Goal: Contribute content: Contribute content

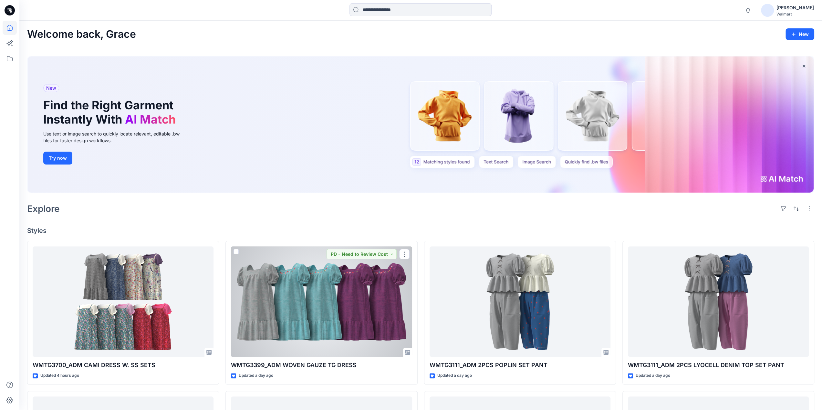
click at [276, 292] on div at bounding box center [321, 302] width 181 height 111
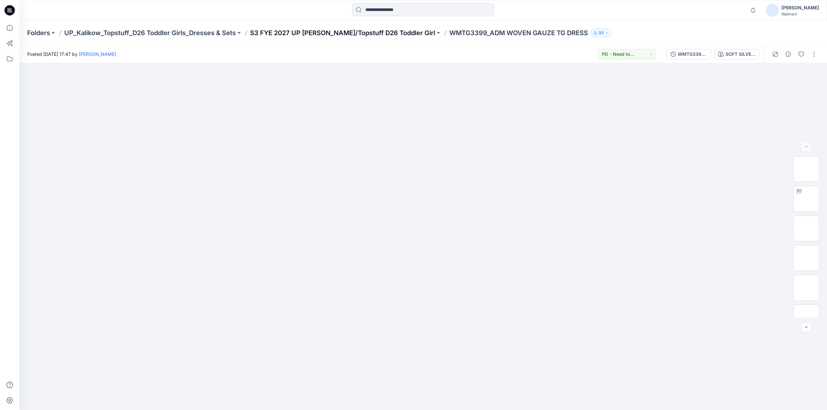
click at [372, 32] on p "S3 FYE 2027 UP Kalikow/Topstuff D26 Toddler Girl" at bounding box center [342, 32] width 185 height 9
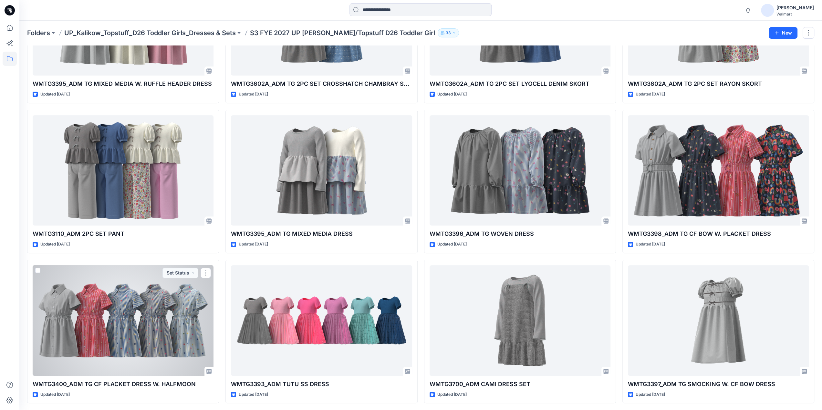
scroll to position [3, 0]
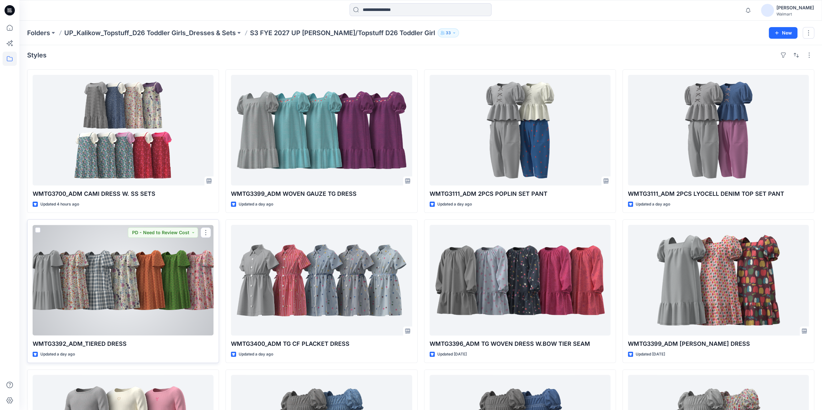
click at [156, 282] on div at bounding box center [123, 280] width 181 height 111
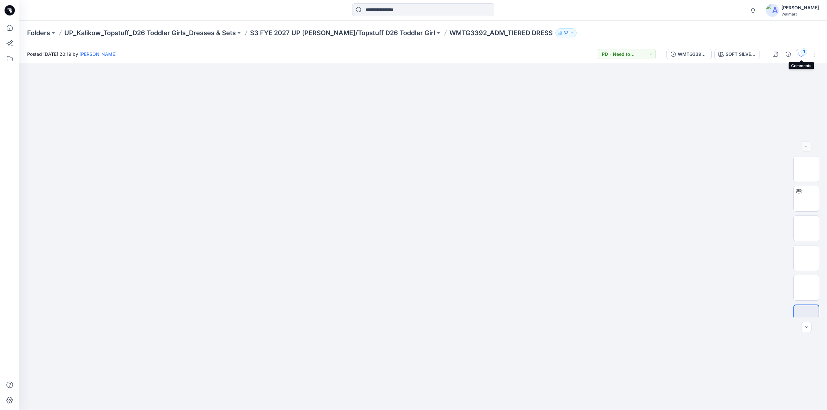
click at [800, 54] on icon "button" at bounding box center [800, 54] width 5 height 5
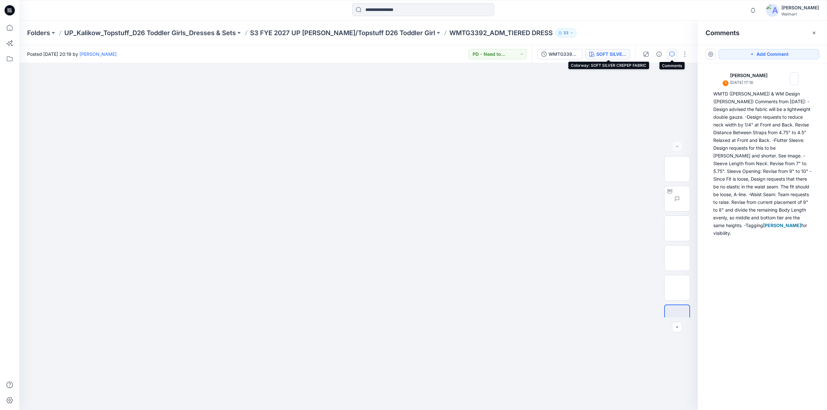
click at [605, 55] on div "SOFT SILVER CREPEP FABRIC" at bounding box center [611, 54] width 30 height 7
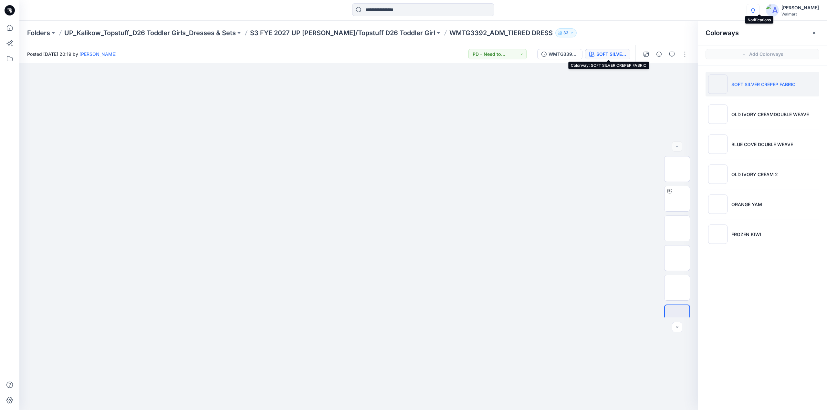
click at [755, 8] on icon "button" at bounding box center [753, 10] width 5 height 4
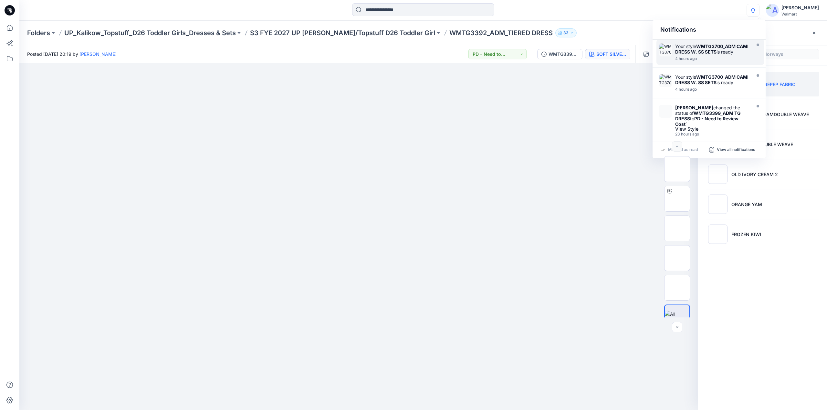
click at [699, 51] on strong "WMTG3700_ADM CAMI DRESS W. SS SETS" at bounding box center [711, 49] width 73 height 11
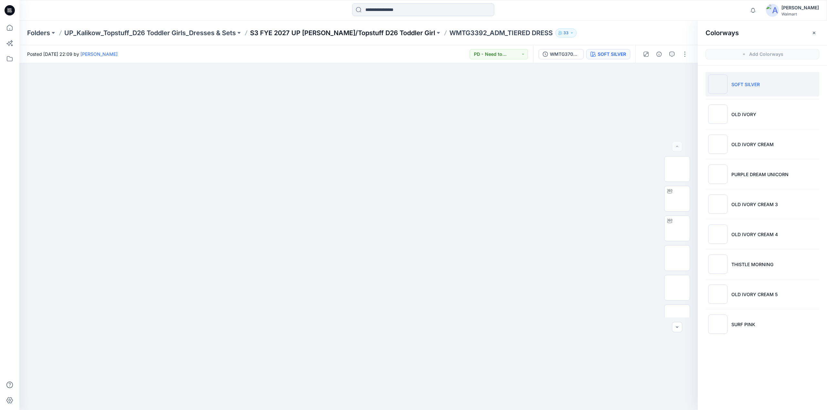
click at [341, 31] on p "S3 FYE 2027 UP Kalikow/Topstuff D26 Toddler Girl" at bounding box center [342, 32] width 185 height 9
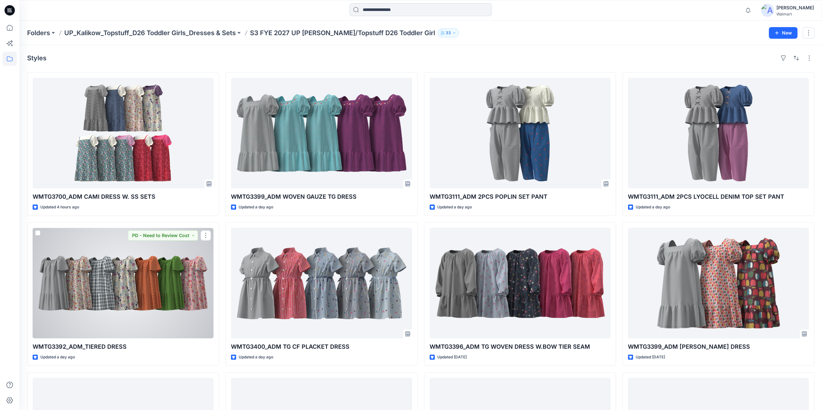
click at [139, 295] on div at bounding box center [123, 283] width 181 height 111
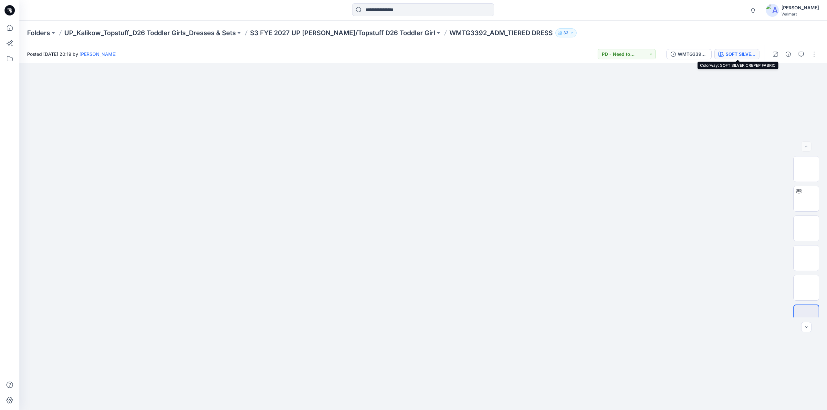
click at [730, 52] on div "SOFT SILVER CREPEP FABRIC" at bounding box center [740, 54] width 30 height 7
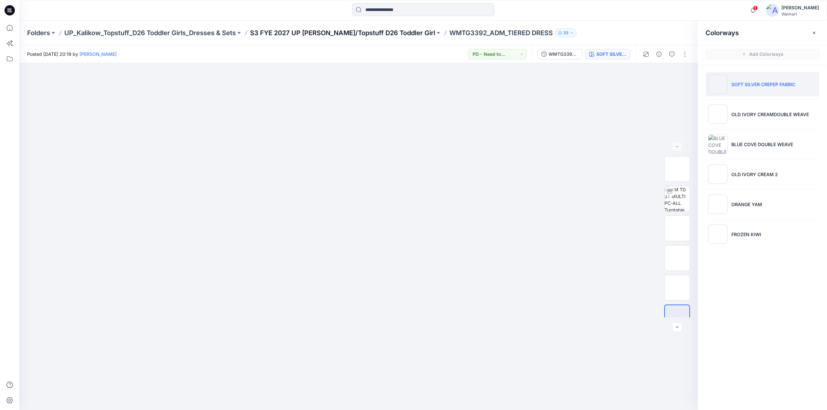
click at [369, 32] on p "S3 FYE 2027 UP Kalikow/Topstuff D26 Toddler Girl" at bounding box center [342, 32] width 185 height 9
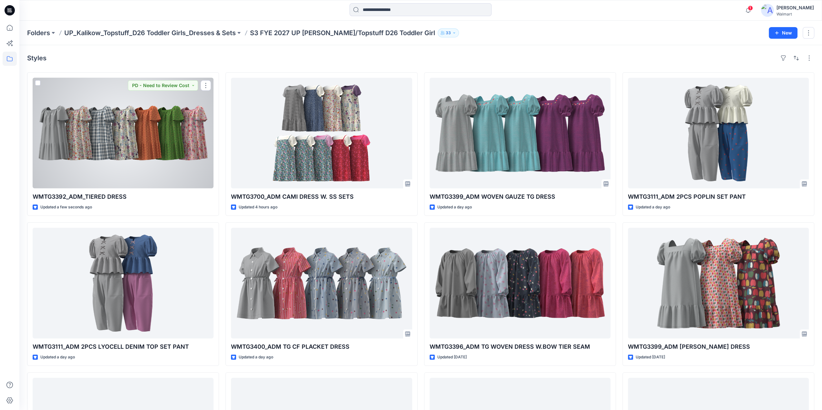
click at [162, 133] on div at bounding box center [123, 133] width 181 height 111
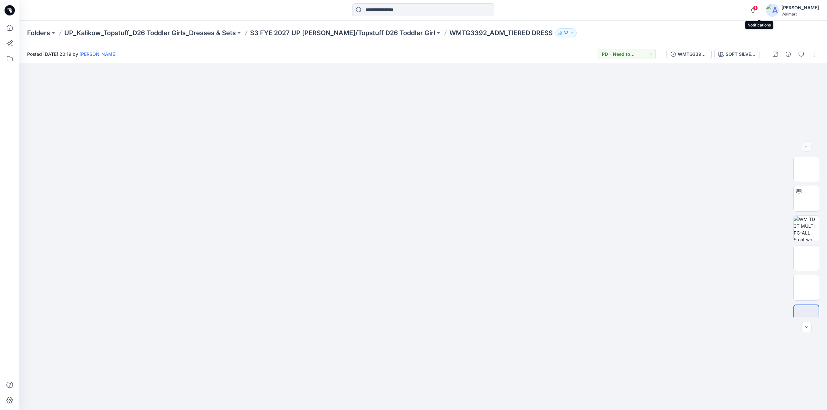
click at [758, 9] on span "1" at bounding box center [754, 7] width 5 height 5
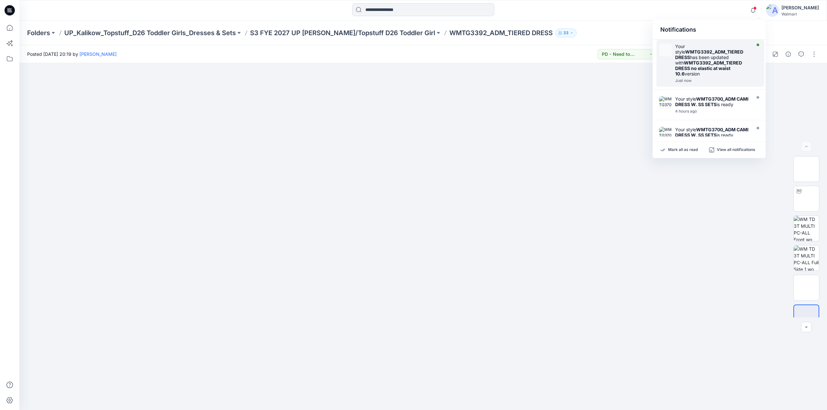
click at [716, 55] on div "Your style WMTG3392_ADM_TIERED DRESS has been updated with WMTG3392_ADM_TIERED …" at bounding box center [712, 60] width 74 height 33
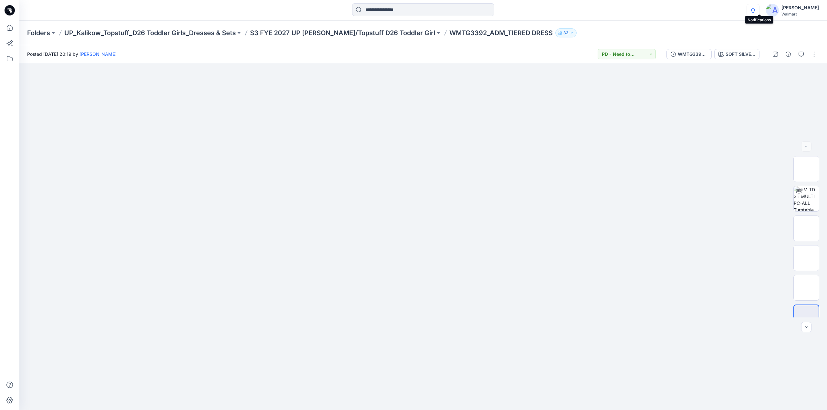
click at [759, 5] on icon "button" at bounding box center [753, 10] width 12 height 13
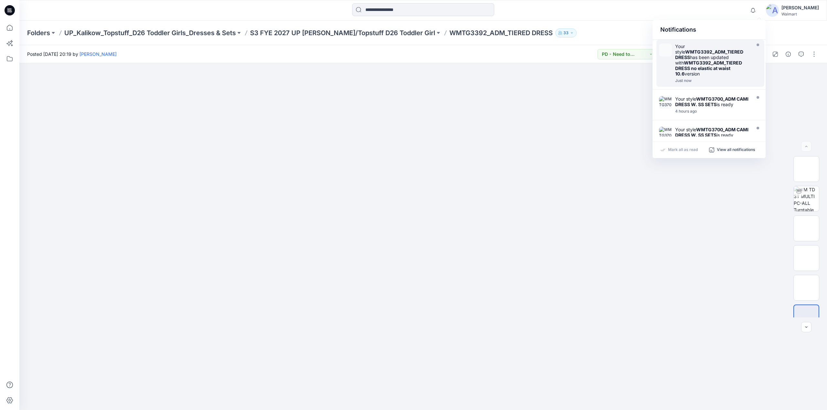
drag, startPoint x: 763, startPoint y: 53, endPoint x: 761, endPoint y: 74, distance: 20.8
click at [761, 74] on div "Your style WMTG3392_ADM_TIERED DRESS has been updated with WMTG3392_ADM_TIERED …" at bounding box center [708, 65] width 113 height 50
click at [703, 55] on div "Your style WMTG3392_ADM_TIERED DRESS has been updated with WMTG3392_ADM_TIERED …" at bounding box center [712, 60] width 74 height 33
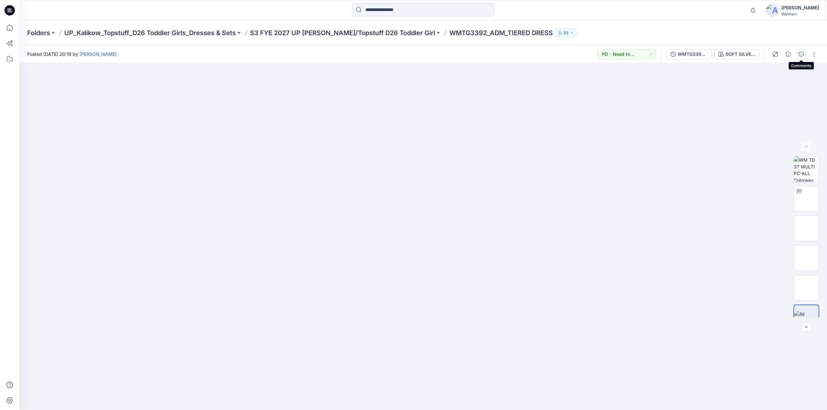
click at [799, 53] on icon "button" at bounding box center [800, 54] width 5 height 5
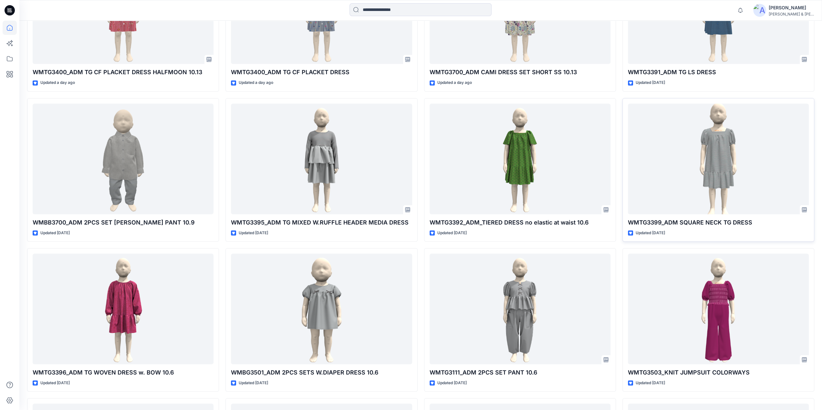
scroll to position [296, 0]
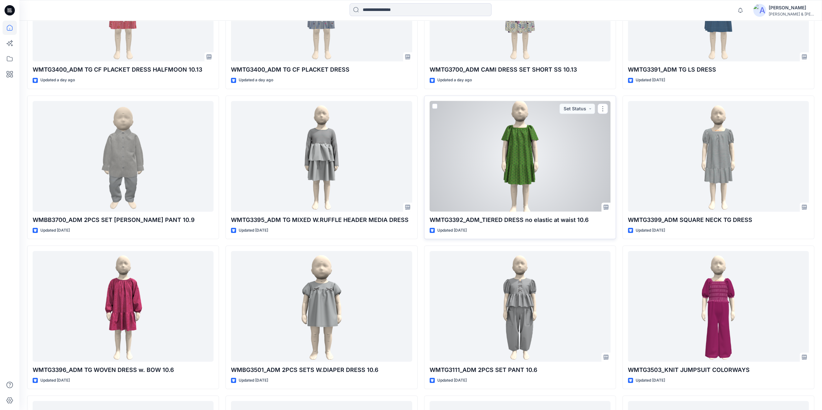
click at [526, 175] on div at bounding box center [520, 156] width 181 height 111
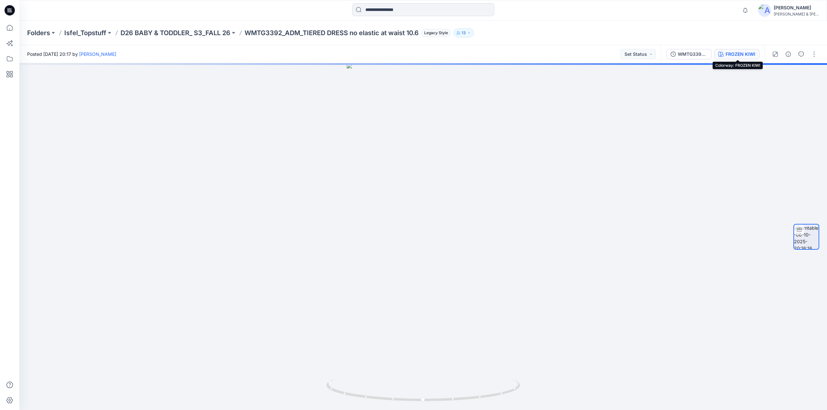
click at [729, 53] on div "FROZEN KIWI" at bounding box center [740, 54] width 30 height 7
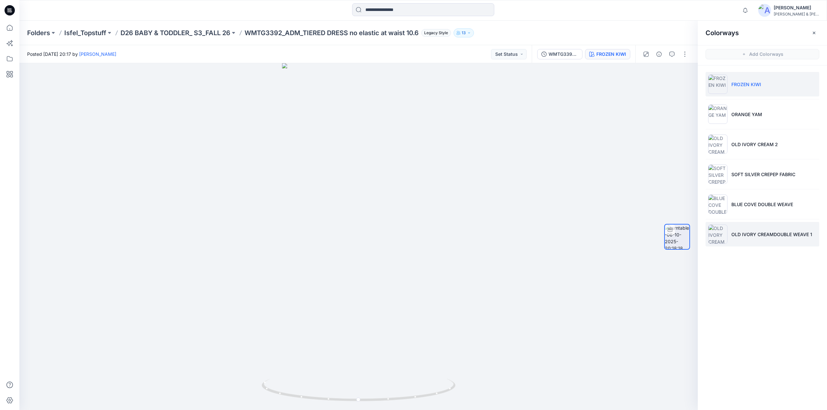
click at [734, 235] on p "OLD IVORY CREAMDOUBLE WEAVE 1" at bounding box center [771, 234] width 81 height 7
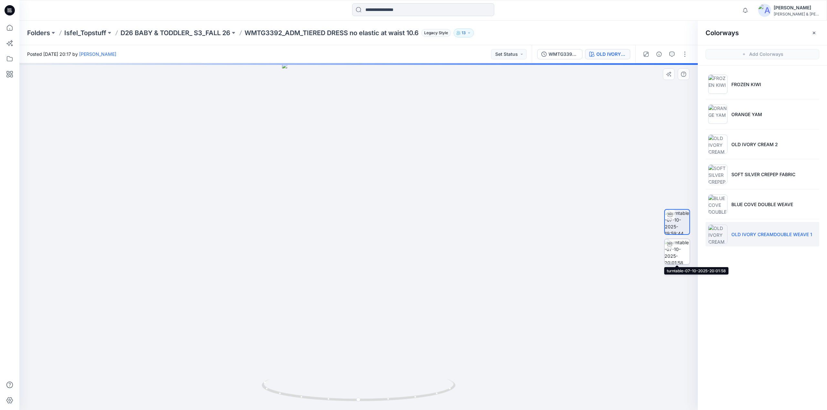
click at [674, 252] on img at bounding box center [676, 251] width 25 height 25
click at [687, 53] on button "button" at bounding box center [684, 54] width 10 height 10
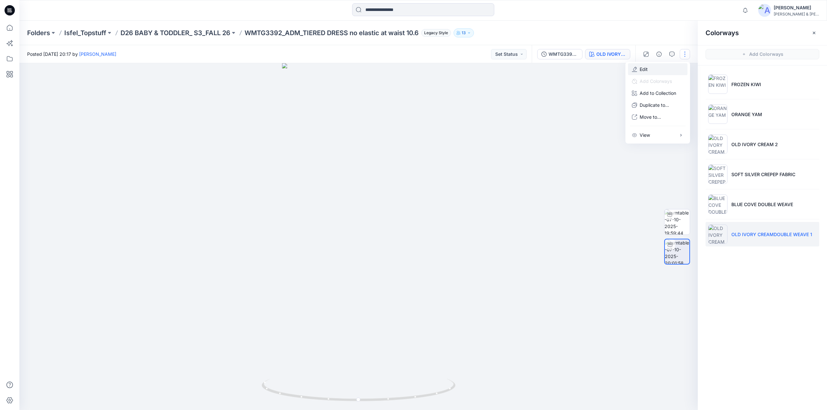
click at [645, 65] on button "Edit" at bounding box center [657, 69] width 59 height 12
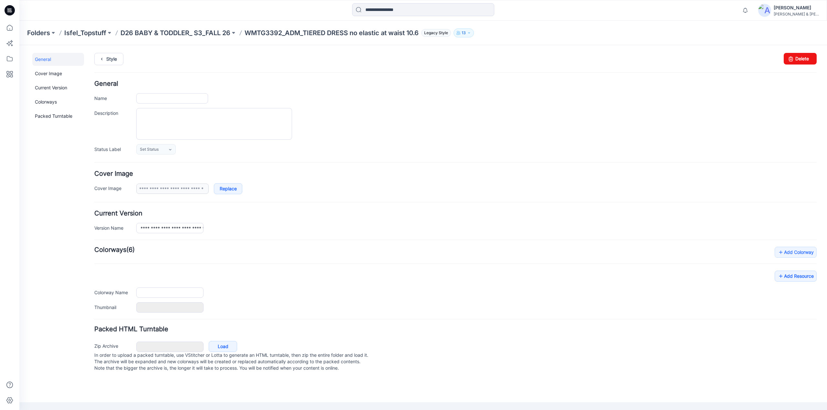
type input "**********"
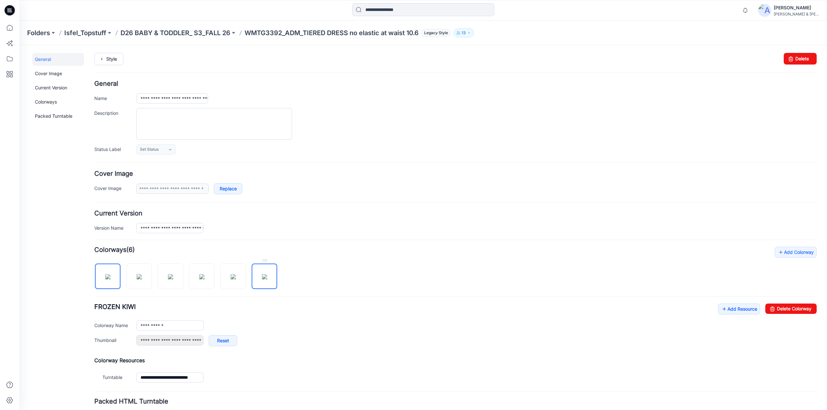
click at [264, 274] on img at bounding box center [264, 276] width 5 height 5
type input "**********"
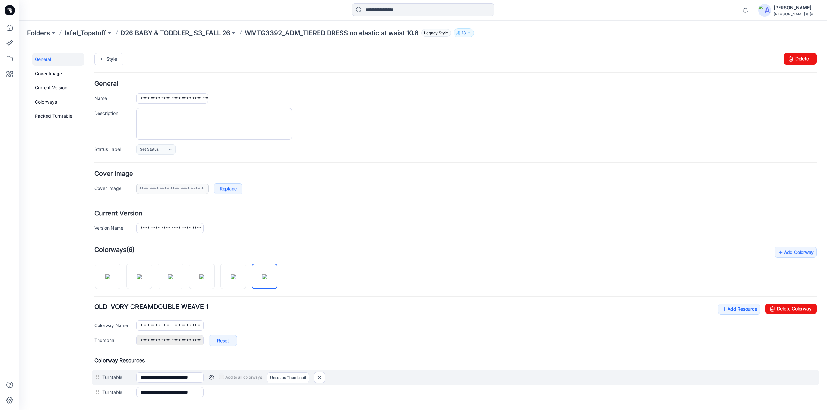
click at [212, 375] on link at bounding box center [211, 377] width 5 height 5
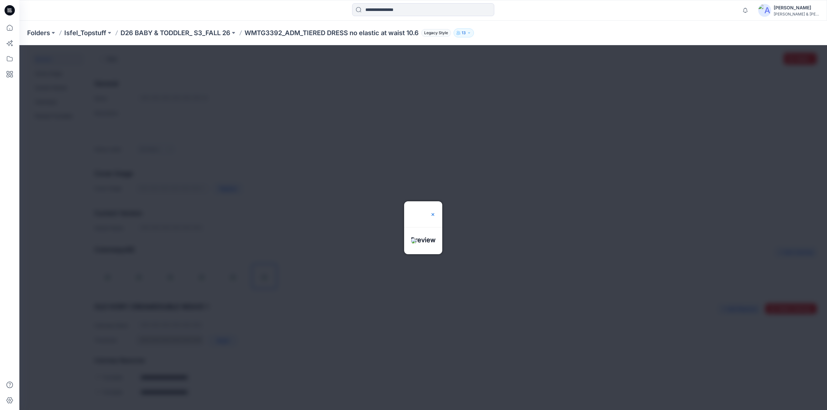
click at [435, 212] on img at bounding box center [432, 214] width 5 height 5
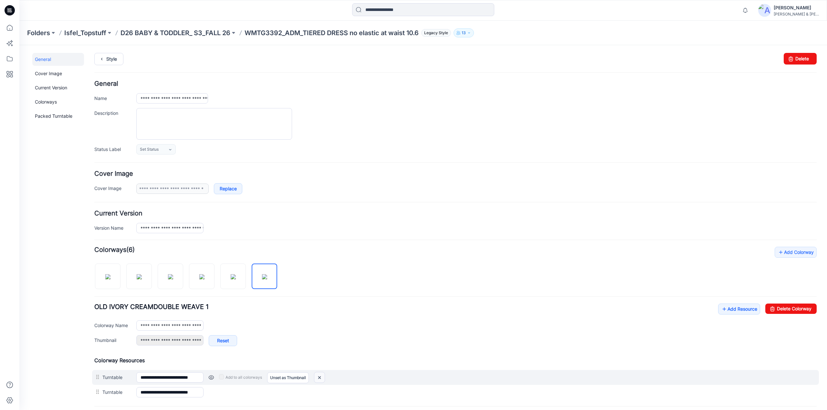
drag, startPoint x: 318, startPoint y: 376, endPoint x: 460, endPoint y: 71, distance: 335.8
click at [318, 376] on img at bounding box center [319, 378] width 10 height 11
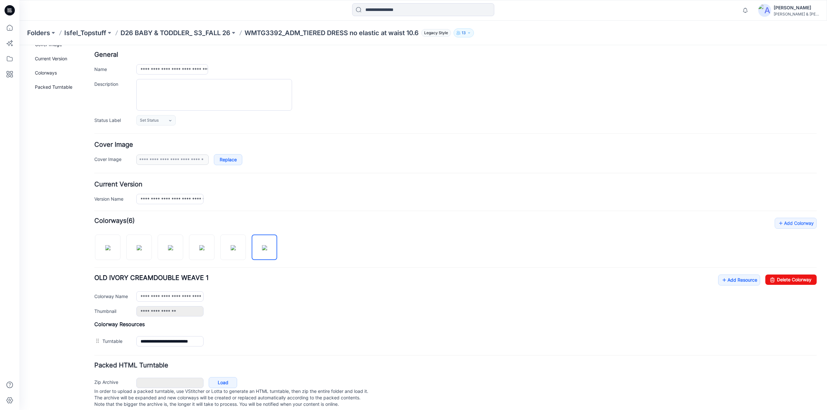
scroll to position [39, 0]
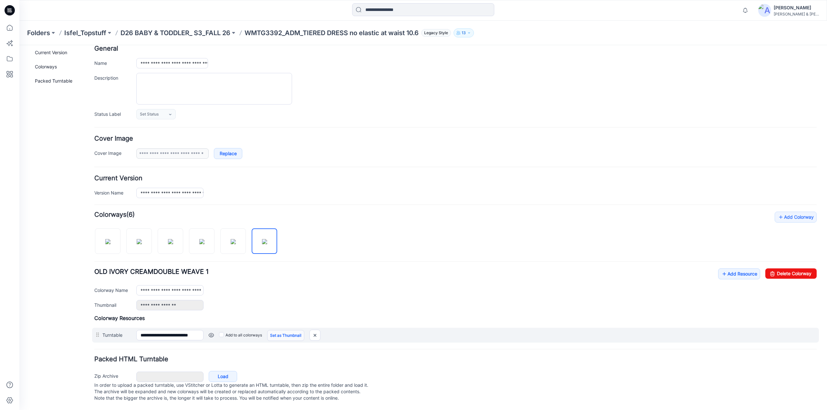
click at [277, 330] on link "Set as Thumbnail" at bounding box center [285, 335] width 37 height 11
type input "**********"
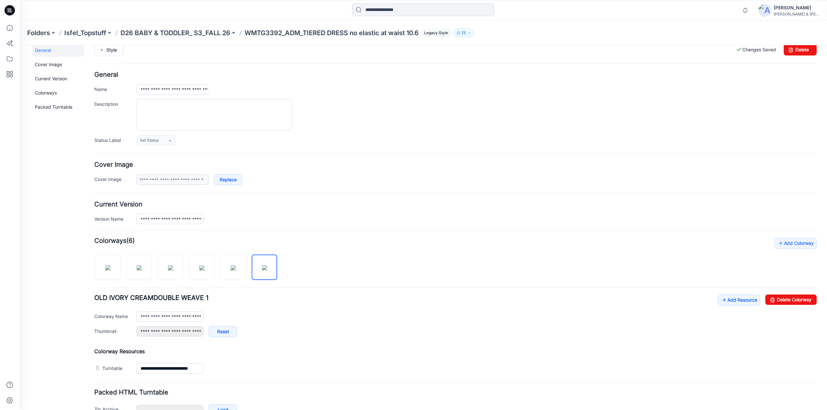
scroll to position [0, 0]
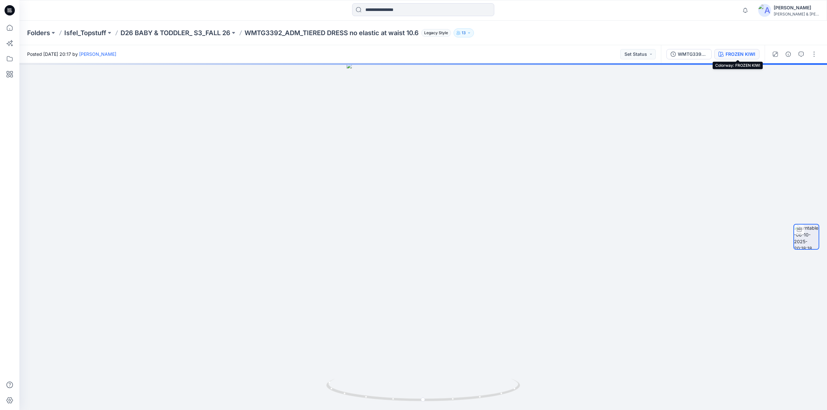
click at [742, 58] on button "FROZEN KIWI" at bounding box center [736, 54] width 45 height 10
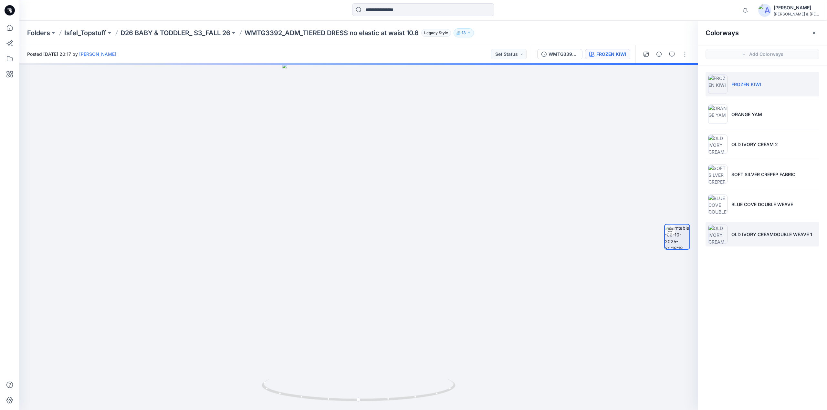
click at [754, 239] on li "OLD IVORY CREAMDOUBLE WEAVE 1" at bounding box center [762, 234] width 114 height 25
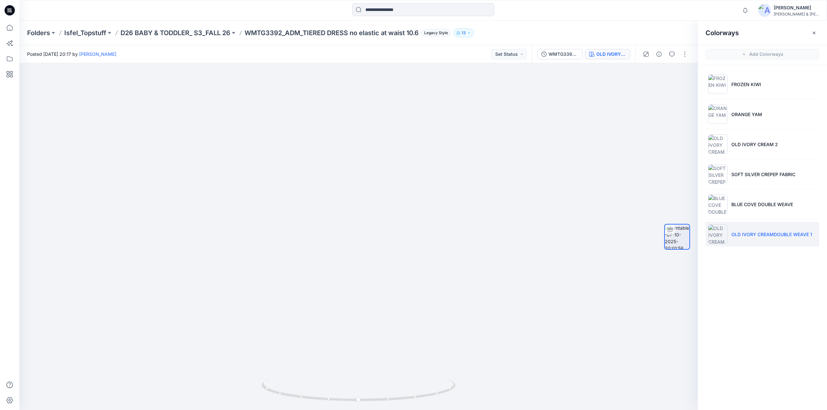
click at [419, 36] on p "WMTG3392_ADM_TIERED DRESS no elastic at waist 10.6" at bounding box center [331, 32] width 174 height 9
click at [211, 33] on p "D26 BABY & TODDLER_ S3_FALL 26" at bounding box center [175, 32] width 110 height 9
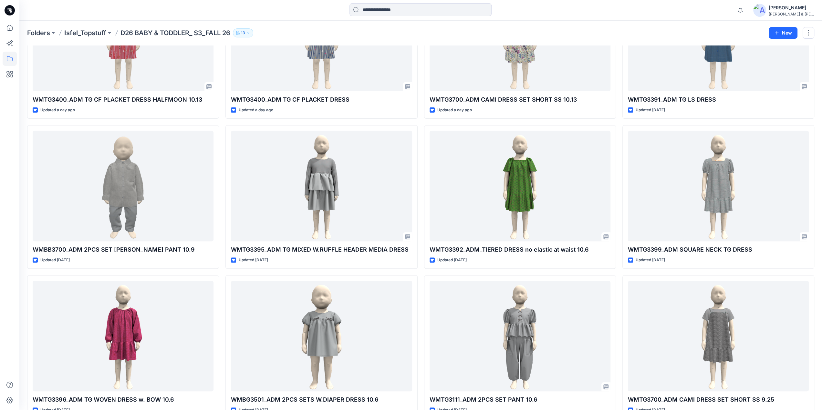
scroll to position [94, 0]
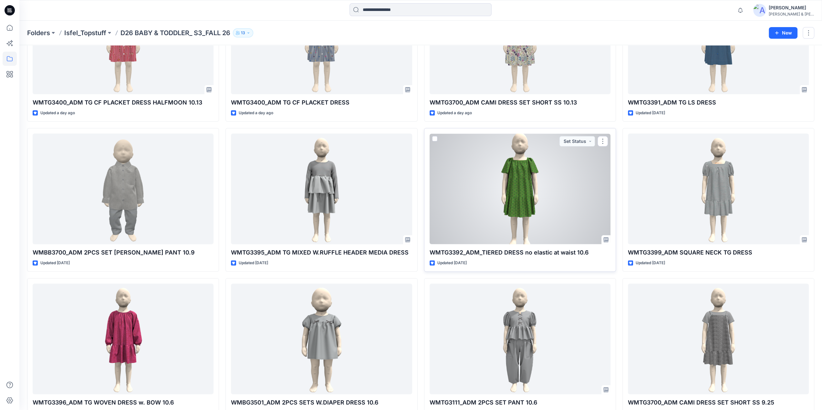
click at [518, 204] on div at bounding box center [520, 189] width 181 height 111
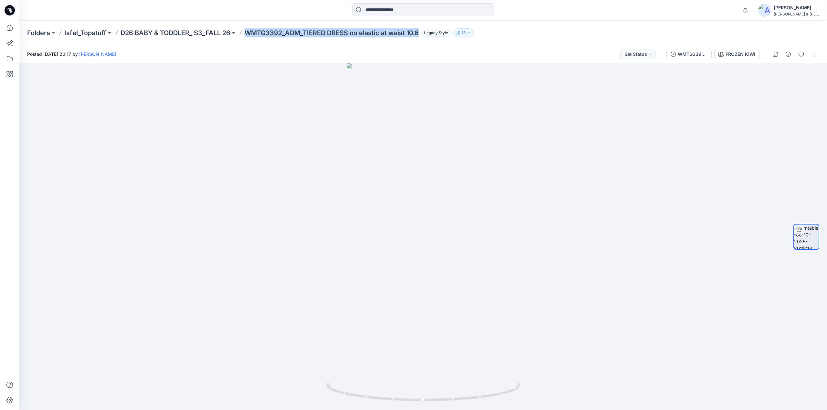
drag, startPoint x: 247, startPoint y: 37, endPoint x: 422, endPoint y: 37, distance: 174.7
click at [422, 37] on div "Folders Isfel_Topstuff D26 BABY & TODDLER_ S3_FALL 26 WMTG3392_ADM_TIERED DRESS…" at bounding box center [422, 33] width 807 height 25
click at [815, 60] on div at bounding box center [794, 54] width 60 height 18
click at [814, 56] on button "button" at bounding box center [814, 54] width 10 height 10
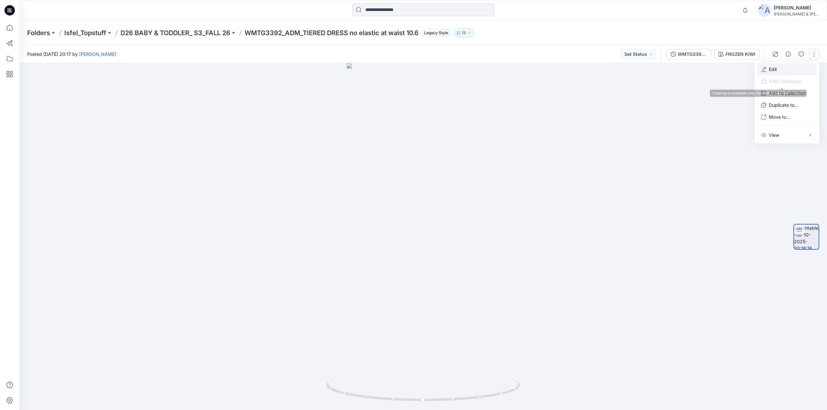
click at [770, 70] on p "Edit" at bounding box center [773, 69] width 8 height 7
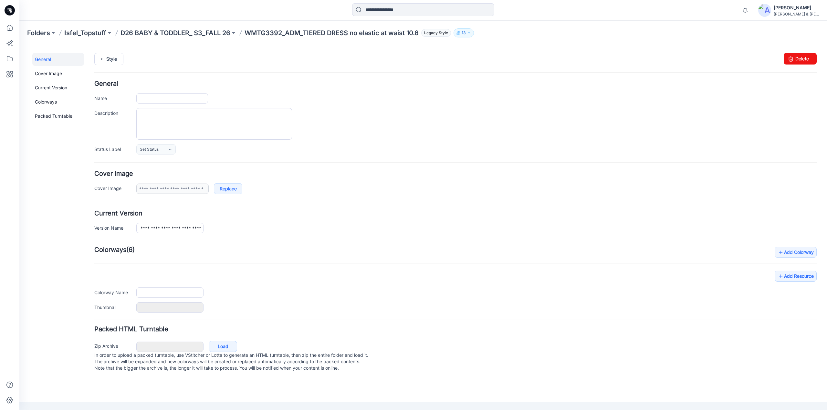
type input "**********"
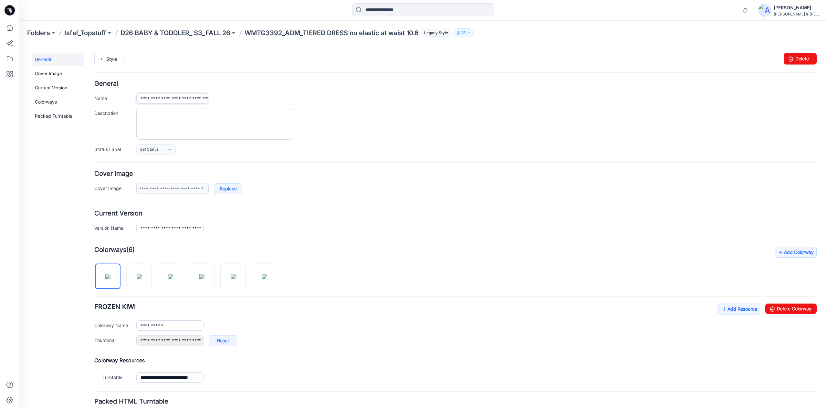
click at [196, 98] on input "**********" at bounding box center [172, 98] width 72 height 10
type input "**********"
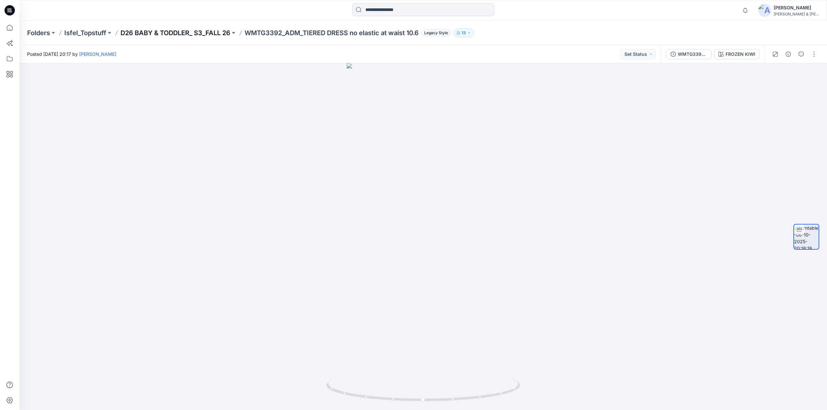
click at [202, 30] on p "D26 BABY & TODDLER_ S3_FALL 26" at bounding box center [175, 32] width 110 height 9
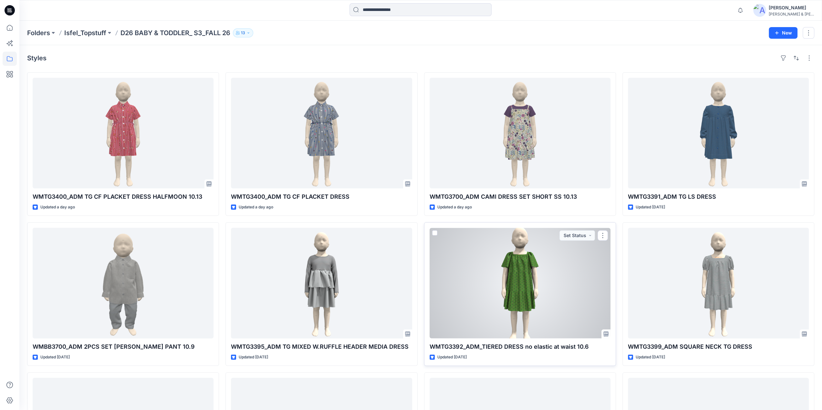
click at [520, 261] on div at bounding box center [520, 283] width 181 height 111
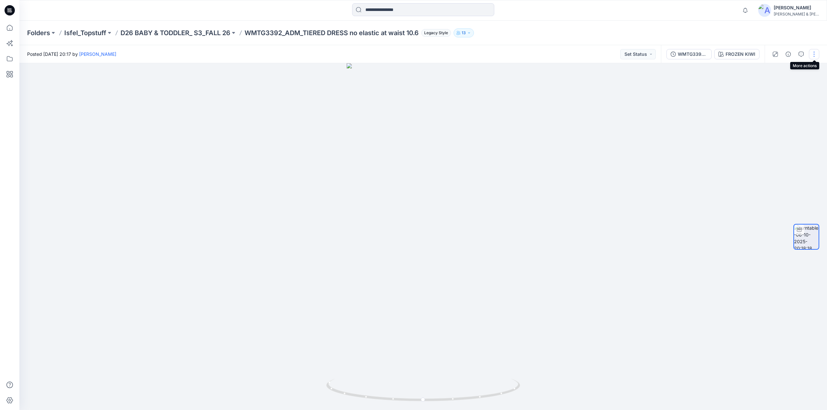
click at [814, 54] on button "button" at bounding box center [814, 54] width 10 height 10
click at [772, 69] on p "Edit" at bounding box center [773, 69] width 8 height 7
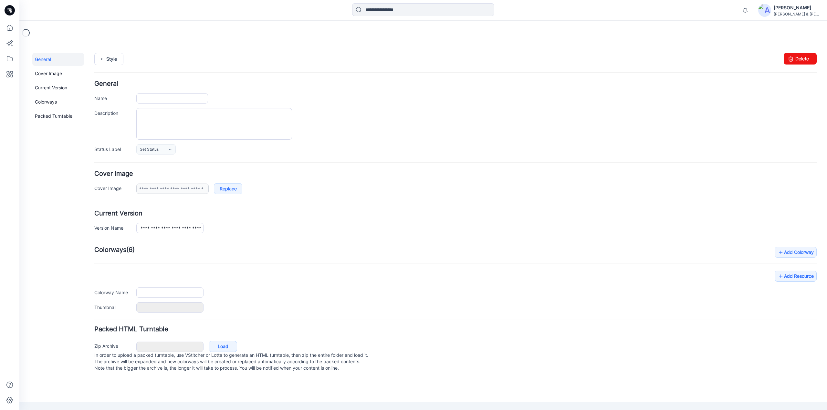
type input "**********"
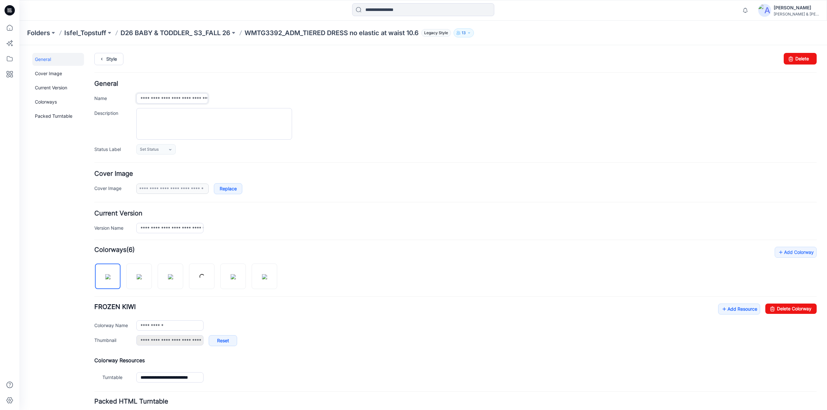
click at [173, 99] on input "**********" at bounding box center [172, 98] width 72 height 10
click at [151, 101] on input "**********" at bounding box center [172, 98] width 72 height 10
type input "**********"
click at [363, 176] on div "**********" at bounding box center [455, 183] width 722 height 24
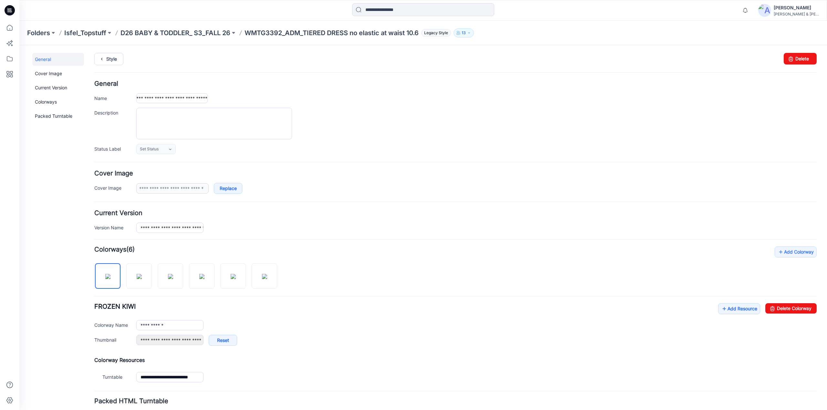
scroll to position [0, 0]
click at [186, 99] on input "**********" at bounding box center [171, 98] width 71 height 10
click at [459, 113] on div at bounding box center [476, 124] width 680 height 32
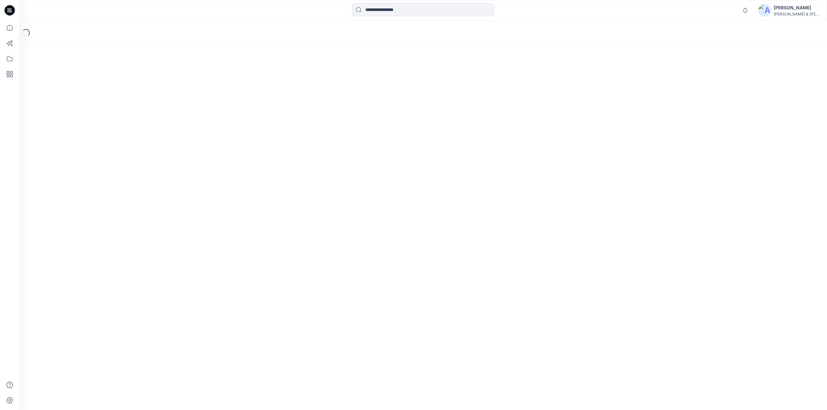
click at [109, 57] on div "Loading..." at bounding box center [422, 216] width 807 height 390
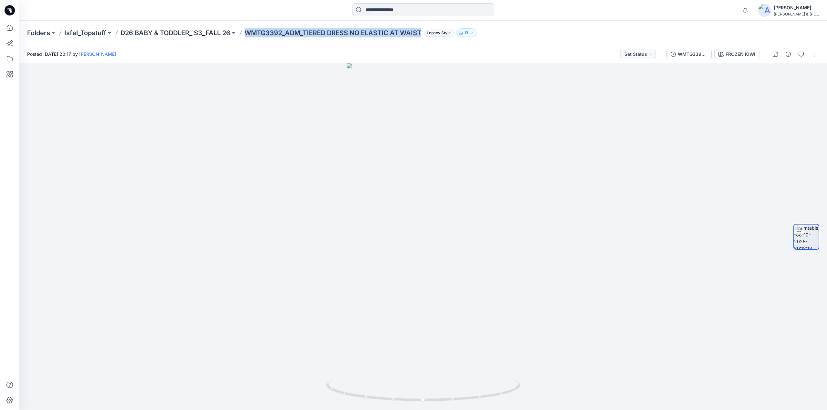
drag, startPoint x: 249, startPoint y: 35, endPoint x: 426, endPoint y: 36, distance: 177.0
click at [426, 36] on div "Folders Isfel_Topstuff D26 BABY & TODDLER_ S3_FALL 26 WMTG3392_ADM_TIERED DRESS…" at bounding box center [397, 32] width 741 height 9
copy p "WMTG3392_ADM_TIERED DRESS NO ELASTIC AT WAIST"
click at [751, 11] on icon "button" at bounding box center [745, 10] width 12 height 13
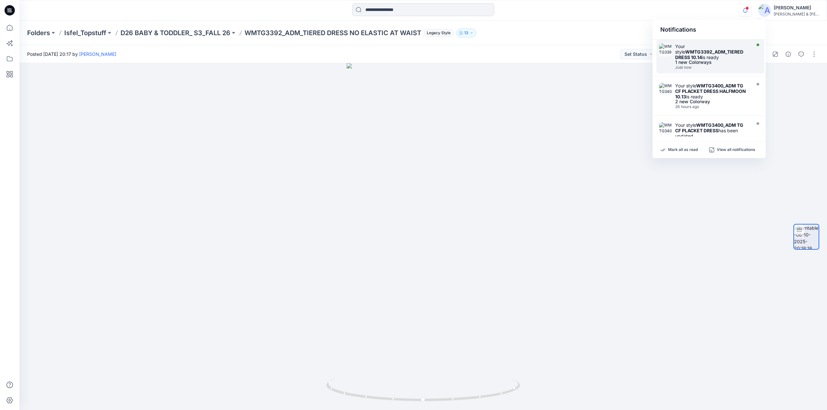
click at [705, 52] on strong "WMTG3392_ADM_TIERED DRESS 10.14" at bounding box center [709, 54] width 68 height 11
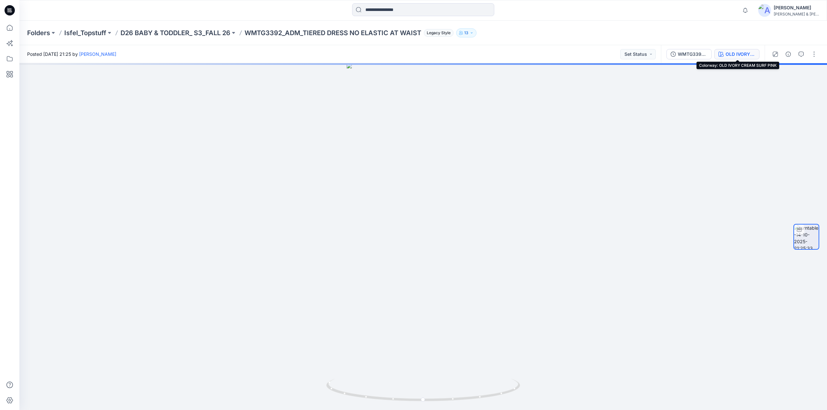
click at [736, 55] on div "OLD IVORY CREAM SURF PINK" at bounding box center [740, 54] width 30 height 7
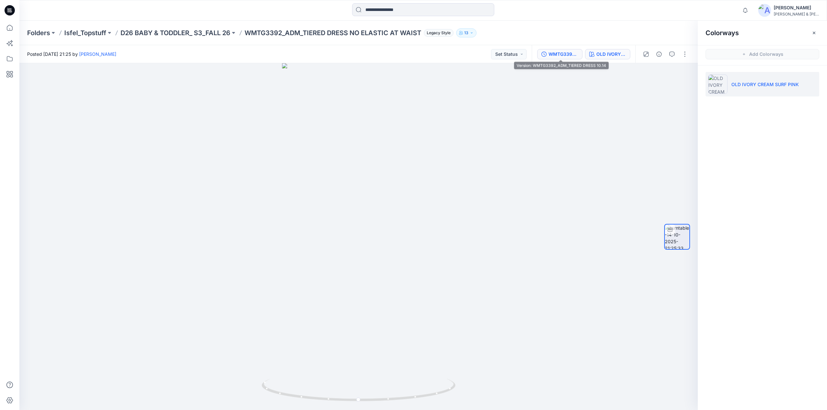
click at [561, 53] on div "WMTG3392_ADM_TIERED DRESS 10.14" at bounding box center [563, 54] width 30 height 7
click at [328, 34] on p "WMTG3392_ADM_TIERED DRESS NO ELASTIC AT WAIST" at bounding box center [332, 32] width 177 height 9
click at [198, 32] on p "D26 BABY & TODDLER_ S3_FALL 26" at bounding box center [175, 32] width 110 height 9
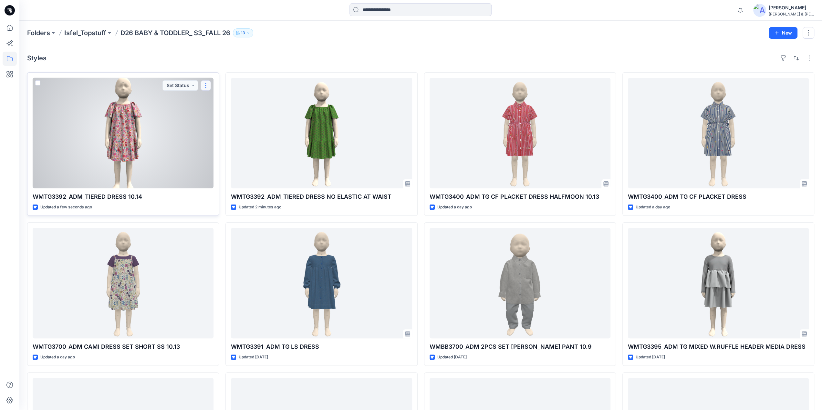
click at [206, 85] on button "button" at bounding box center [206, 85] width 10 height 10
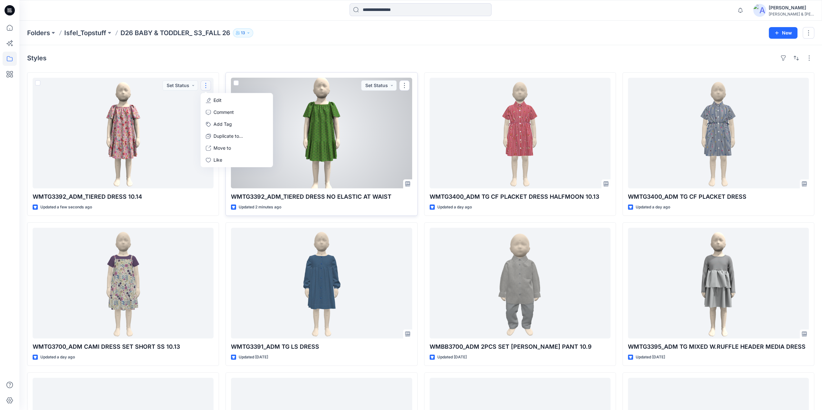
click at [358, 115] on div at bounding box center [321, 133] width 181 height 111
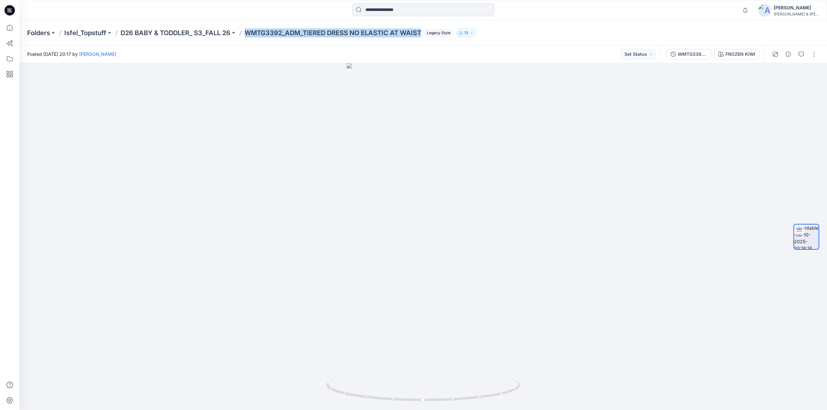
drag, startPoint x: 246, startPoint y: 36, endPoint x: 423, endPoint y: 33, distance: 177.0
click at [423, 33] on div "Folders Isfel_Topstuff D26 BABY & TODDLER_ S3_FALL 26 WMTG3392_ADM_TIERED DRESS…" at bounding box center [397, 32] width 741 height 9
copy p "WMTG3392_ADM_TIERED DRESS NO ELASTIC AT WAIST"
click at [750, 7] on span "1" at bounding box center [747, 7] width 5 height 5
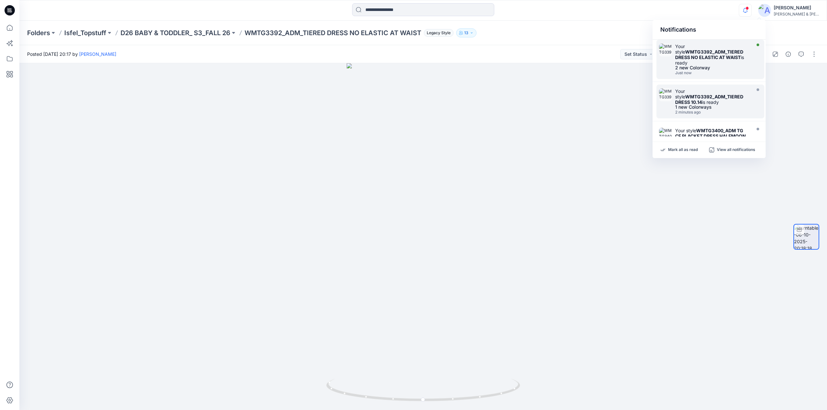
click at [708, 52] on strong "WMTG3392_ADM_TIERED DRESS NO ELASTIC AT WAIST" at bounding box center [709, 54] width 68 height 11
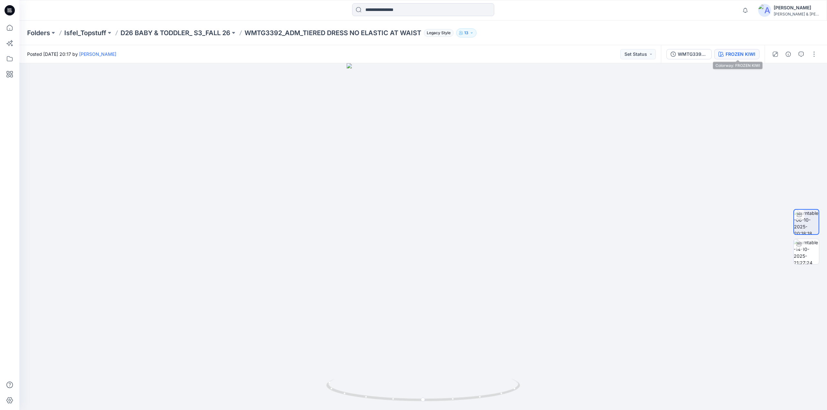
click at [738, 55] on div "FROZEN KIWI" at bounding box center [740, 54] width 30 height 7
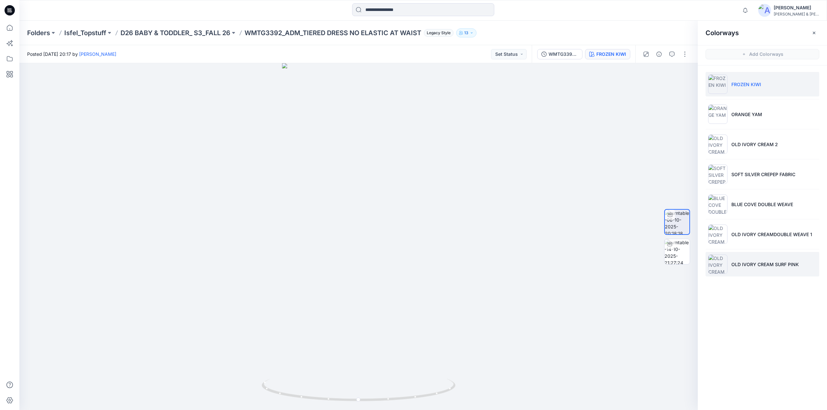
click at [741, 268] on li "OLD IVORY CREAM SURF PINK" at bounding box center [762, 264] width 114 height 25
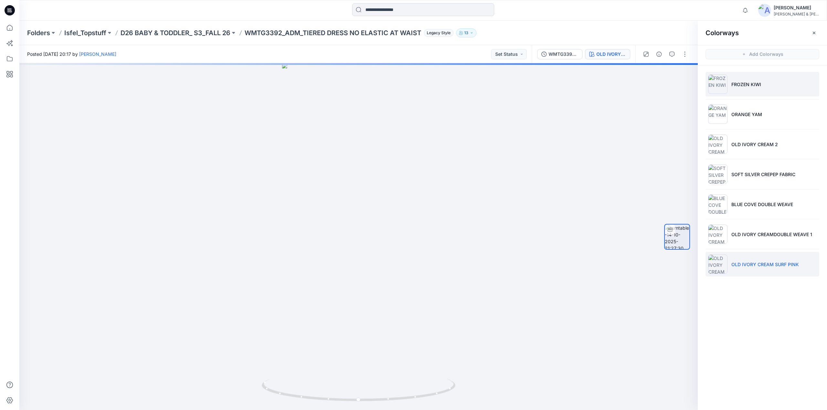
click at [734, 85] on p "FROZEN KIWI" at bounding box center [746, 84] width 30 height 7
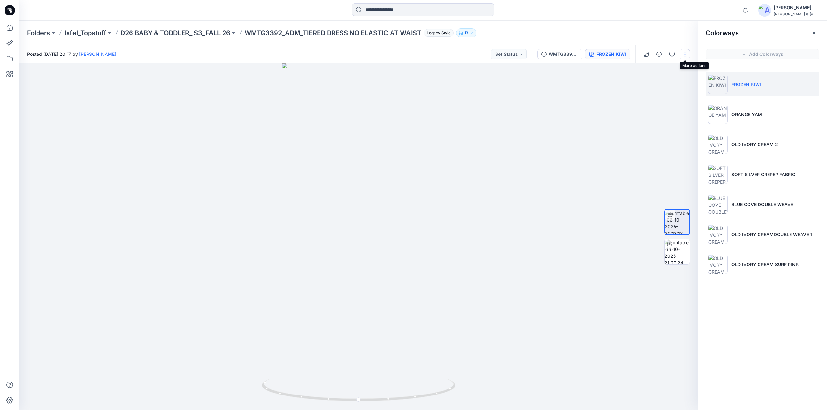
click at [686, 56] on button "button" at bounding box center [684, 54] width 10 height 10
click at [645, 69] on p "Edit" at bounding box center [643, 69] width 8 height 7
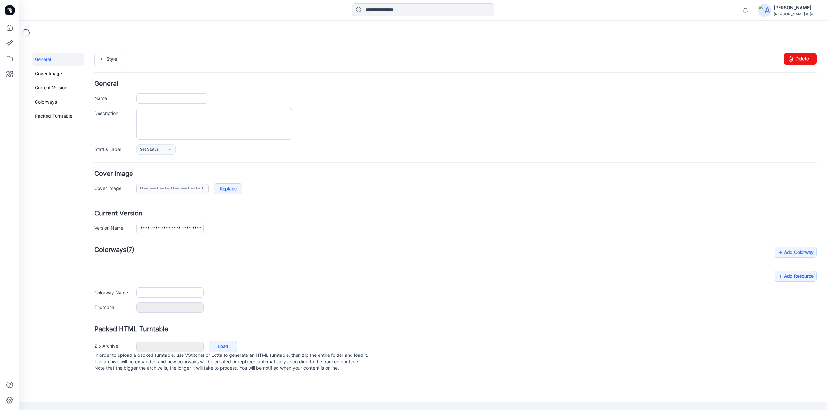
type input "**********"
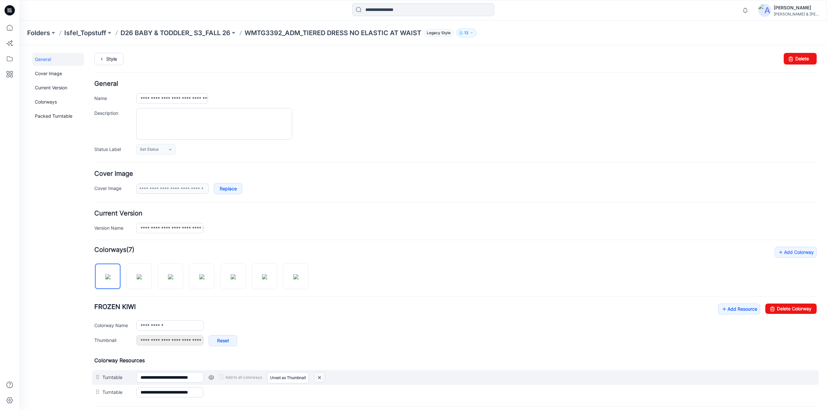
drag, startPoint x: 323, startPoint y: 378, endPoint x: 464, endPoint y: 73, distance: 335.6
click at [323, 377] on img at bounding box center [319, 378] width 10 height 11
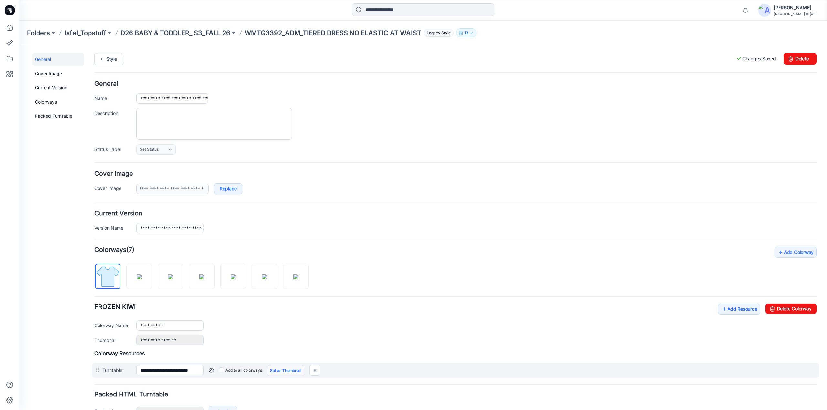
click at [283, 368] on link "Set as Thumbnail" at bounding box center [285, 371] width 37 height 11
type input "**********"
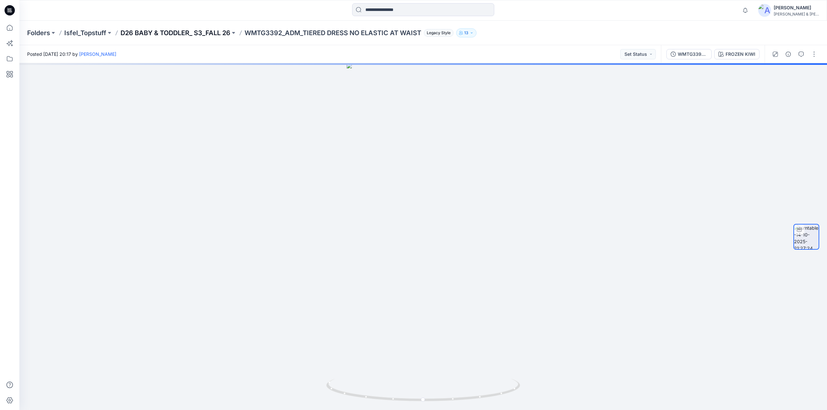
click at [211, 31] on p "D26 BABY & TODDLER_ S3_FALL 26" at bounding box center [175, 32] width 110 height 9
